Goal: Find specific page/section: Find specific page/section

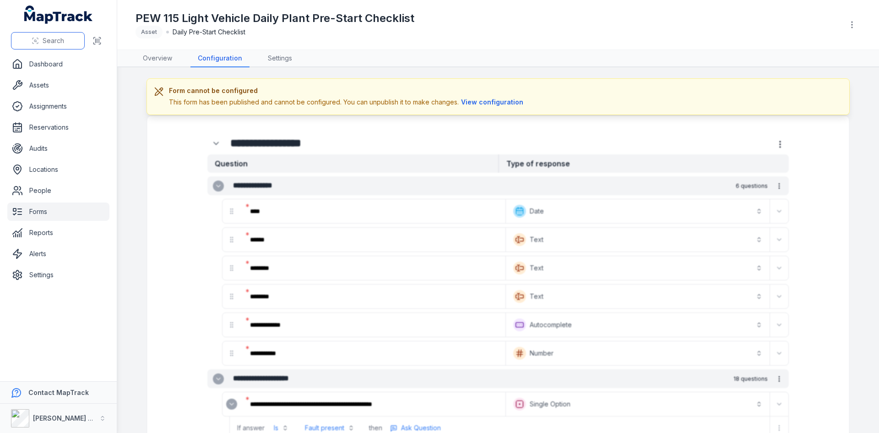
scroll to position [2594, 0]
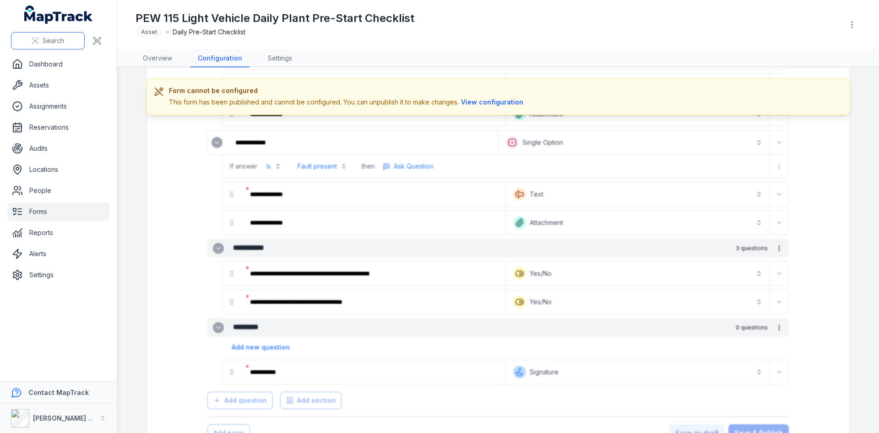
click at [75, 44] on button "Search" at bounding box center [48, 40] width 74 height 17
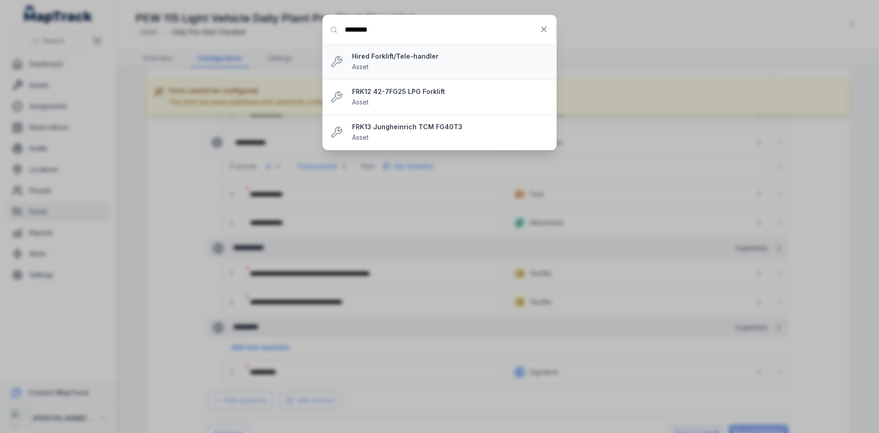
type input "********"
click at [485, 69] on div "Hired Forklift/Tele-handler Asset" at bounding box center [450, 62] width 197 height 20
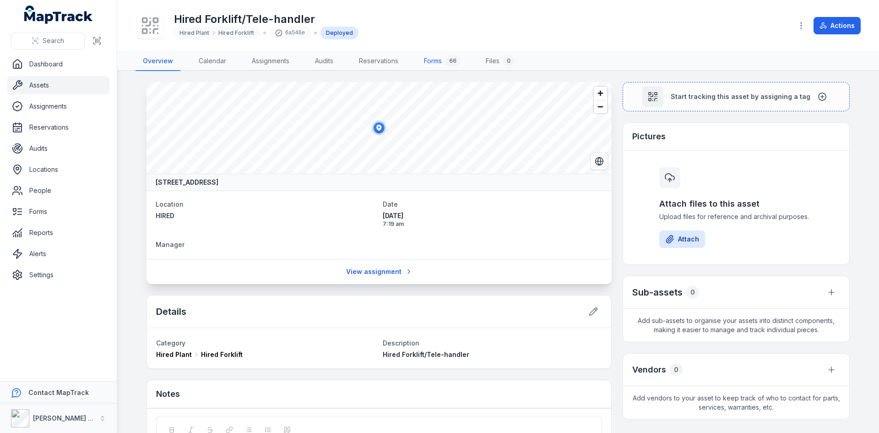
click at [438, 63] on link "Forms 66" at bounding box center [442, 61] width 51 height 19
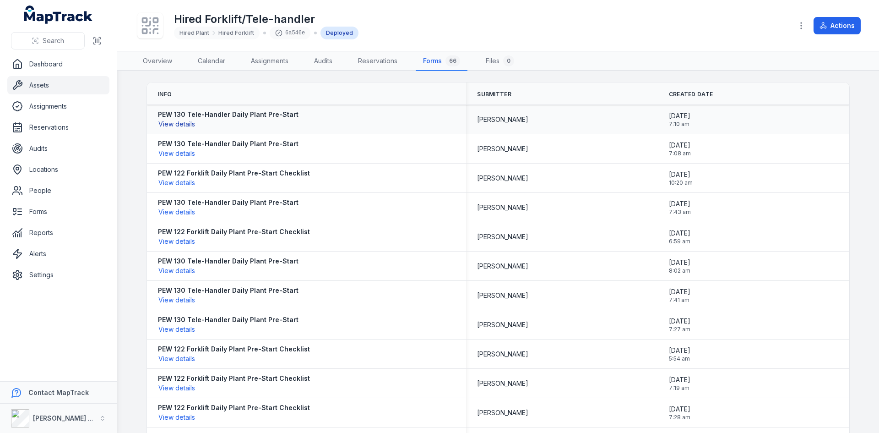
click at [175, 124] on button "View details" at bounding box center [177, 124] width 38 height 10
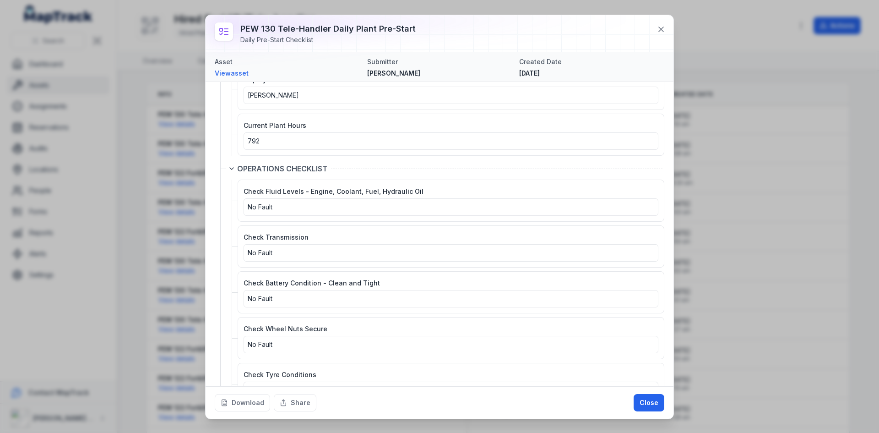
scroll to position [275, 0]
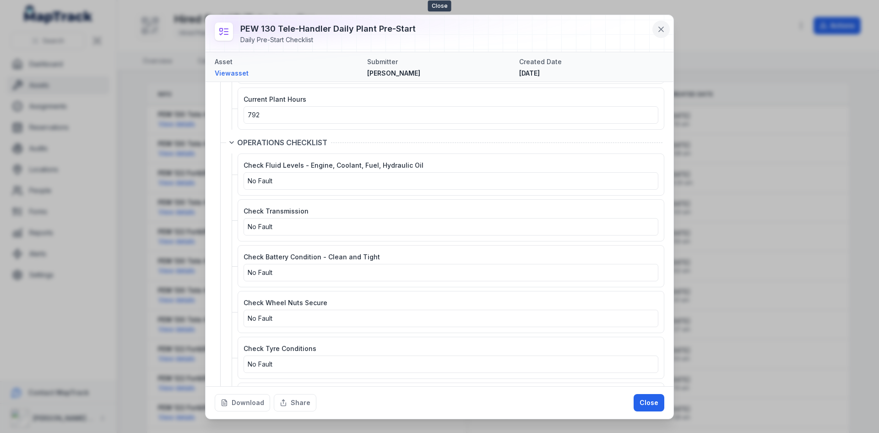
click at [660, 27] on icon at bounding box center [661, 29] width 9 height 9
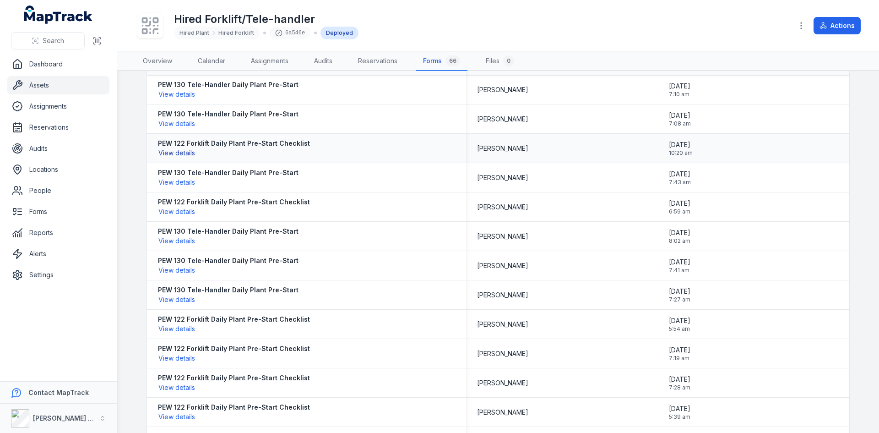
scroll to position [46, 0]
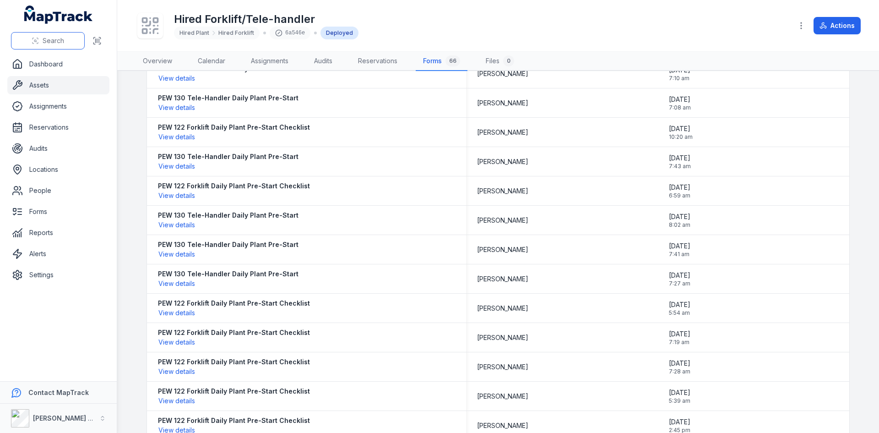
click at [74, 43] on button "Search" at bounding box center [48, 40] width 74 height 17
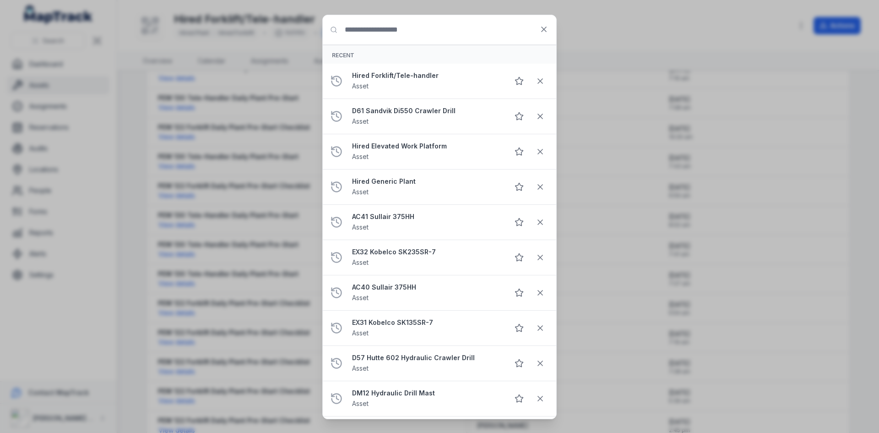
click at [264, 125] on div "Search for anything Recent Hired Forklift/Tele-handler Asset D61 Sandvik Di550 …" at bounding box center [439, 216] width 879 height 433
click at [547, 35] on button at bounding box center [543, 29] width 17 height 17
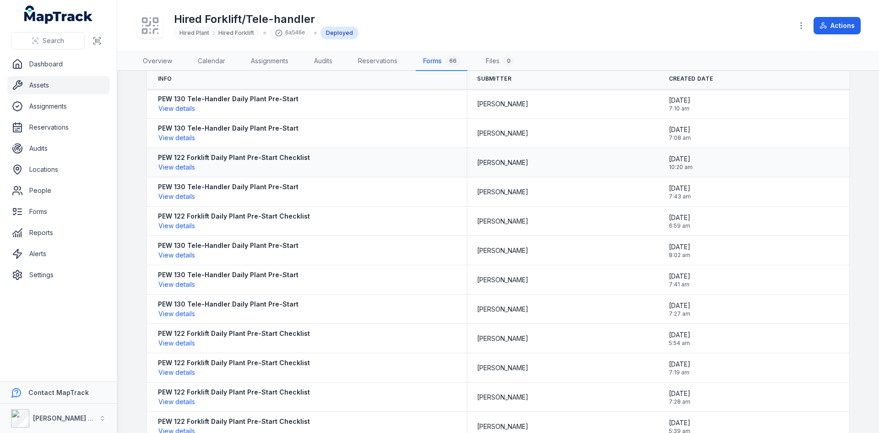
scroll to position [0, 0]
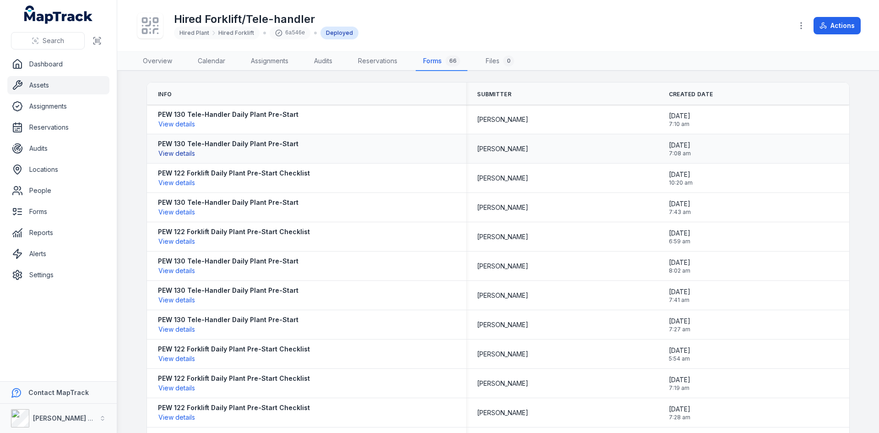
click at [171, 152] on button "View details" at bounding box center [177, 153] width 38 height 10
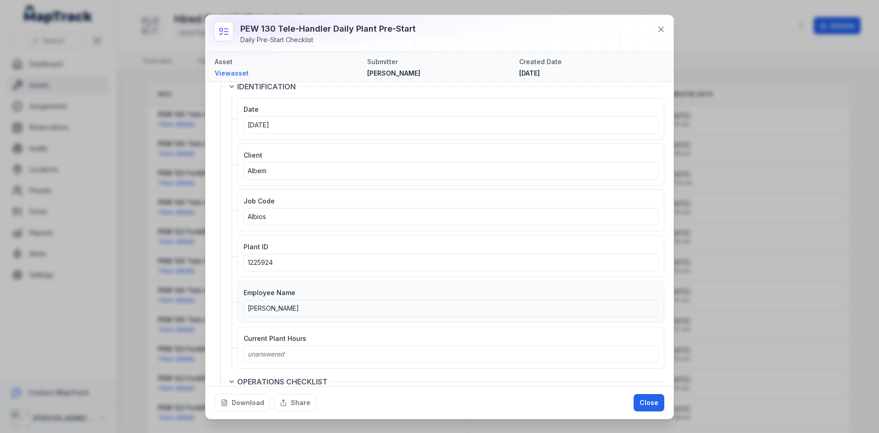
scroll to position [92, 0]
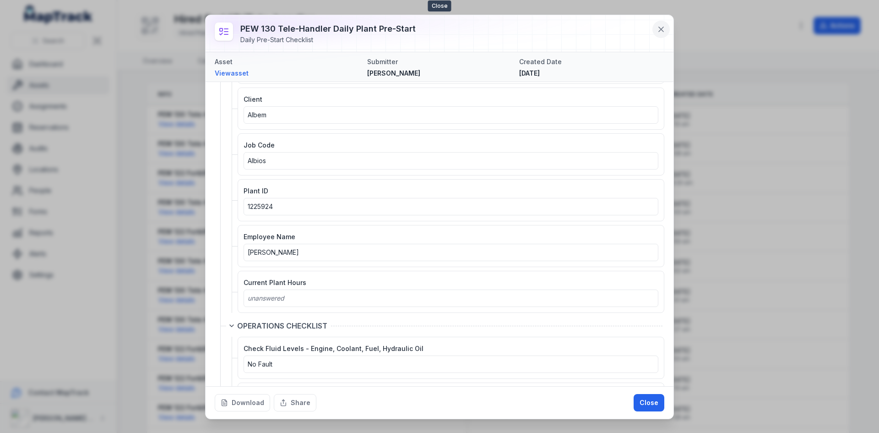
click at [665, 31] on icon at bounding box center [661, 29] width 9 height 9
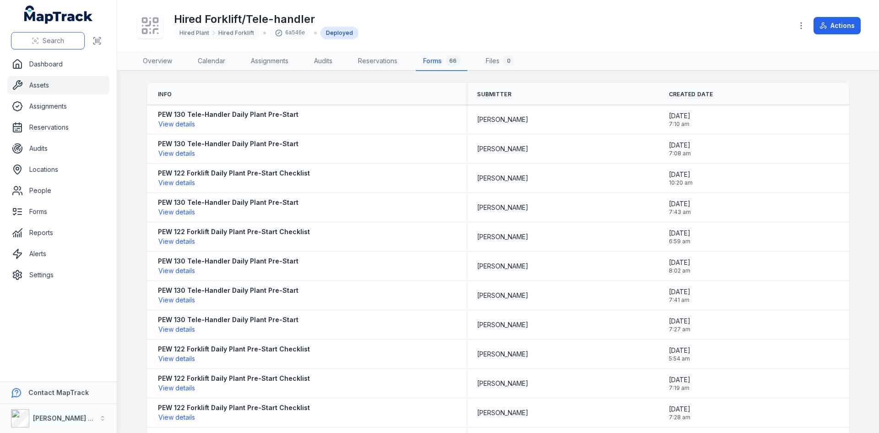
click at [55, 42] on span "Search" at bounding box center [54, 40] width 22 height 9
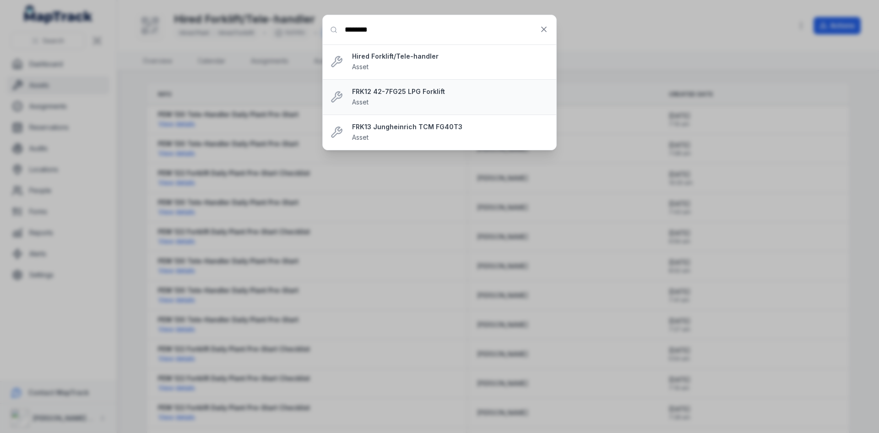
type input "********"
click at [456, 104] on div "FRK12 42-7FG25 LPG Forklift Asset" at bounding box center [450, 97] width 197 height 20
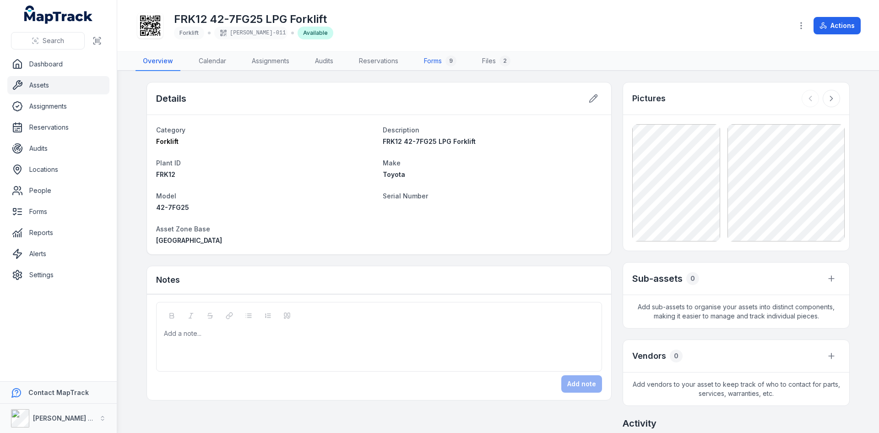
click at [435, 60] on link "Forms 9" at bounding box center [440, 61] width 47 height 19
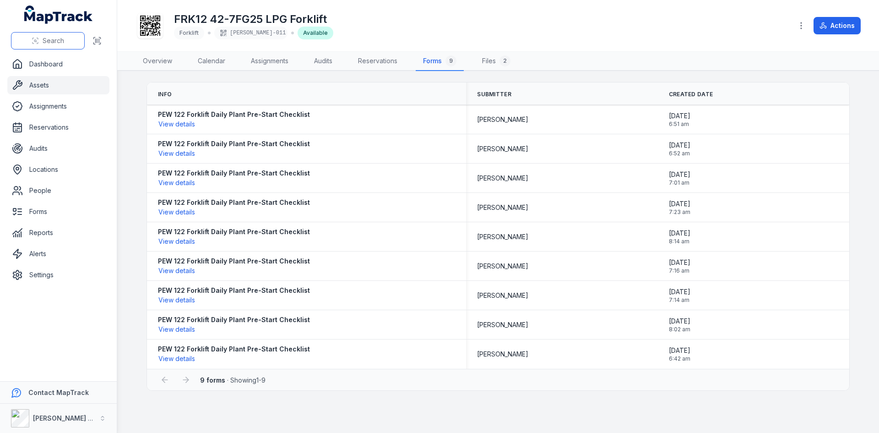
click at [59, 46] on button "Search" at bounding box center [48, 40] width 74 height 17
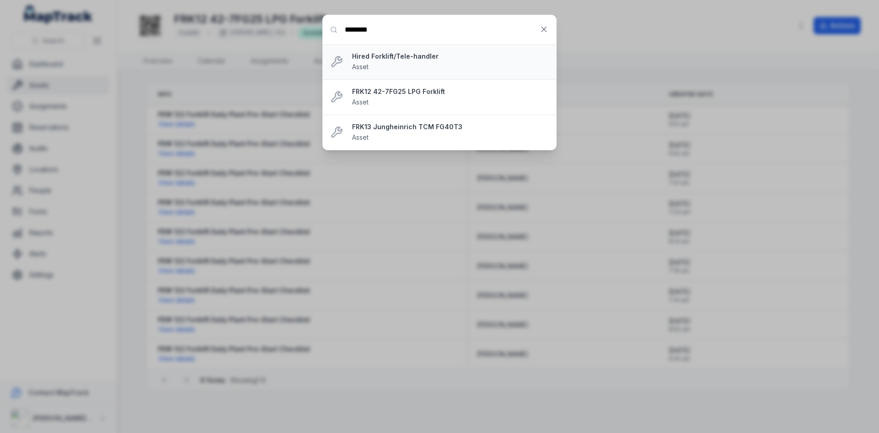
type input "********"
click at [470, 58] on strong "Hired Forklift/Tele-handler" at bounding box center [450, 56] width 197 height 9
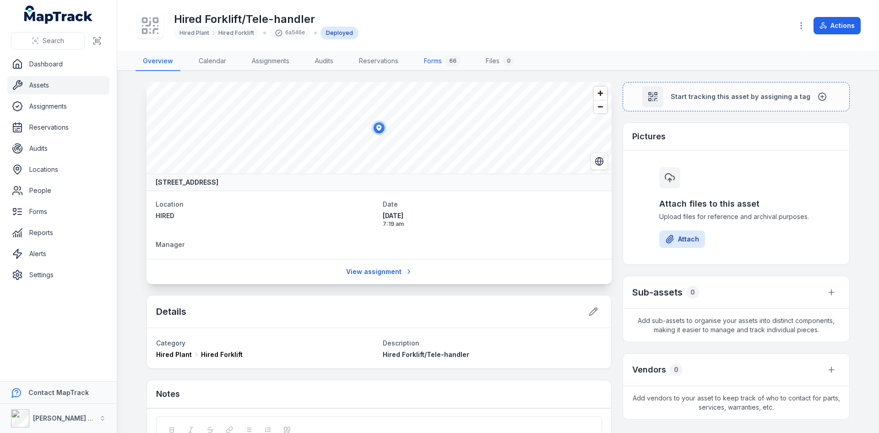
click at [441, 59] on link "Forms 66" at bounding box center [442, 61] width 51 height 19
